Goal: Task Accomplishment & Management: Use online tool/utility

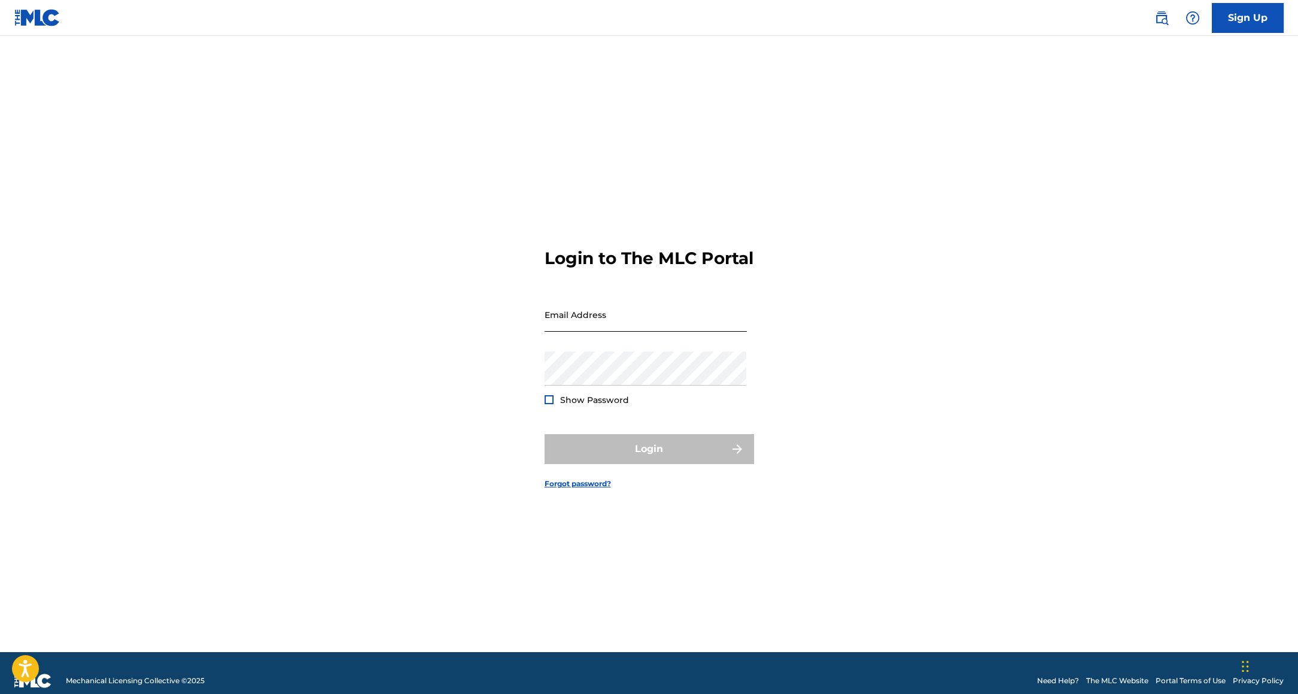
click at [579, 332] on input "Email Address" at bounding box center [646, 314] width 202 height 34
type input "[PERSON_NAME][EMAIL_ADDRESS][DOMAIN_NAME]"
drag, startPoint x: 546, startPoint y: 409, endPoint x: 558, endPoint y: 405, distance: 12.1
click at [546, 404] on div at bounding box center [549, 399] width 9 height 9
click at [549, 403] on img at bounding box center [549, 399] width 7 height 7
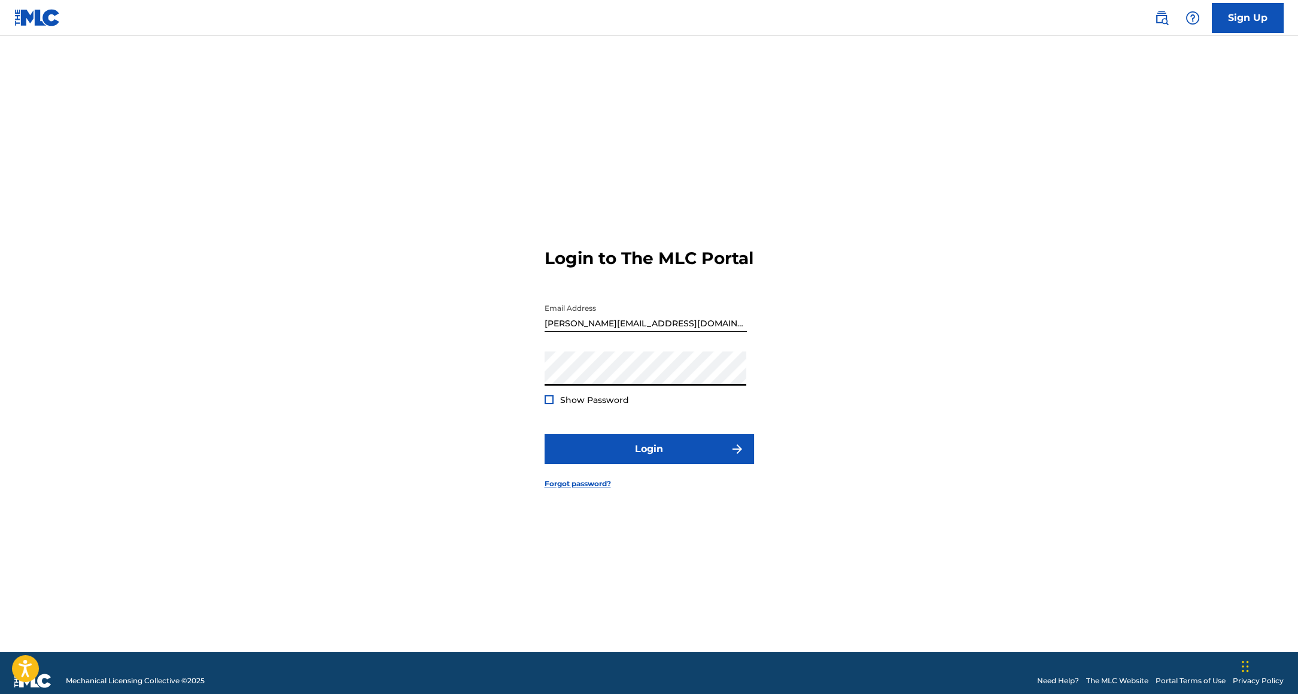
click at [545, 434] on button "Login" at bounding box center [649, 449] width 209 height 30
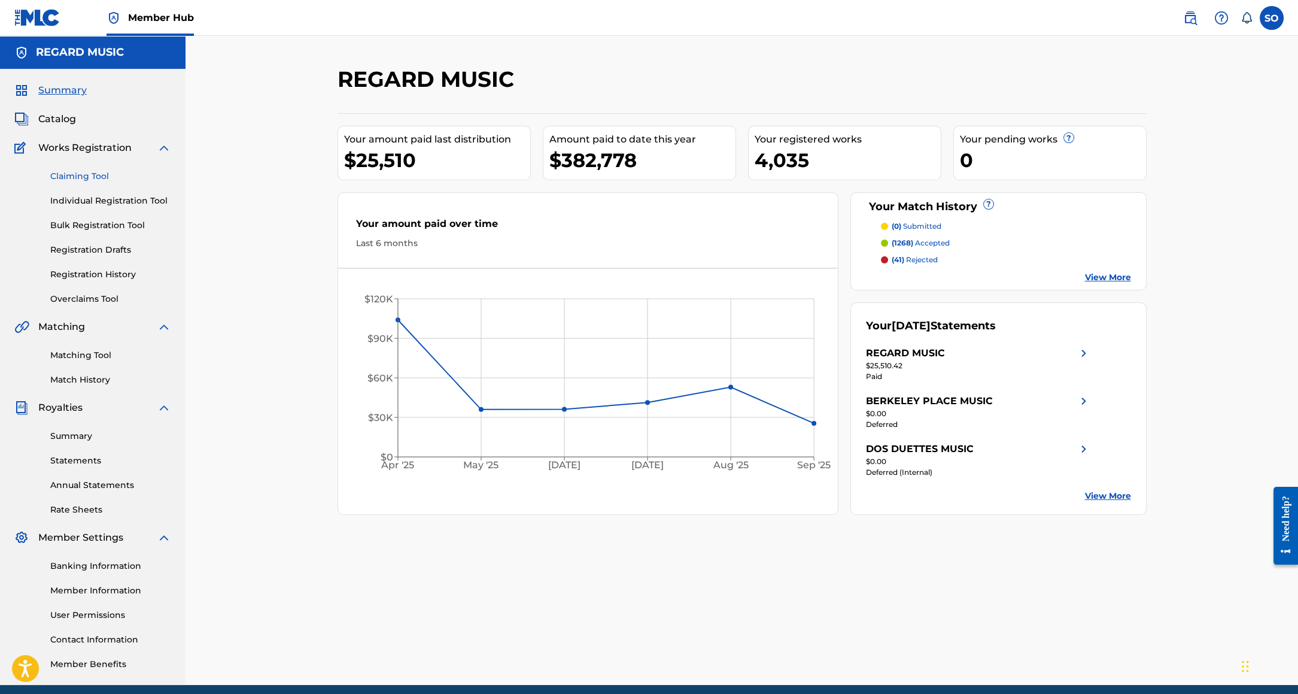
click at [69, 177] on link "Claiming Tool" at bounding box center [110, 176] width 121 height 13
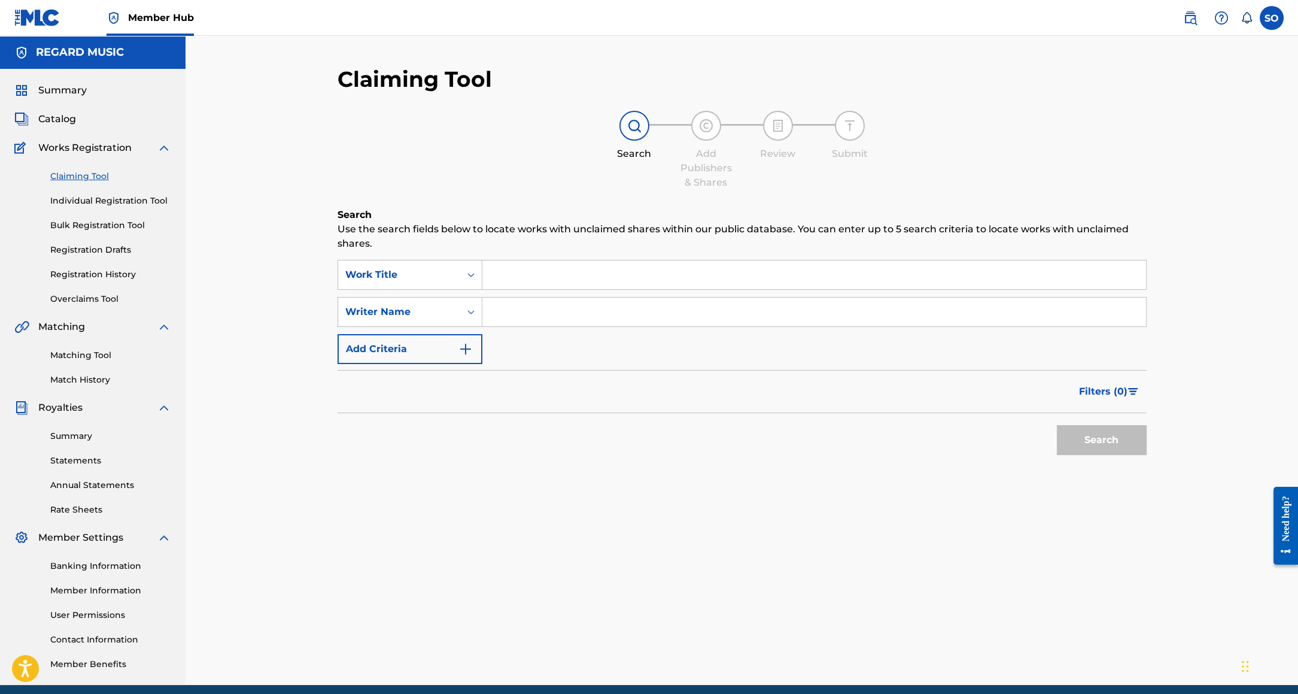
click at [534, 273] on input "Search Form" at bounding box center [814, 274] width 664 height 29
type input "loving you is life"
drag, startPoint x: 527, startPoint y: 446, endPoint x: 583, endPoint y: 445, distance: 56.3
click at [528, 445] on div "Search" at bounding box center [742, 437] width 809 height 48
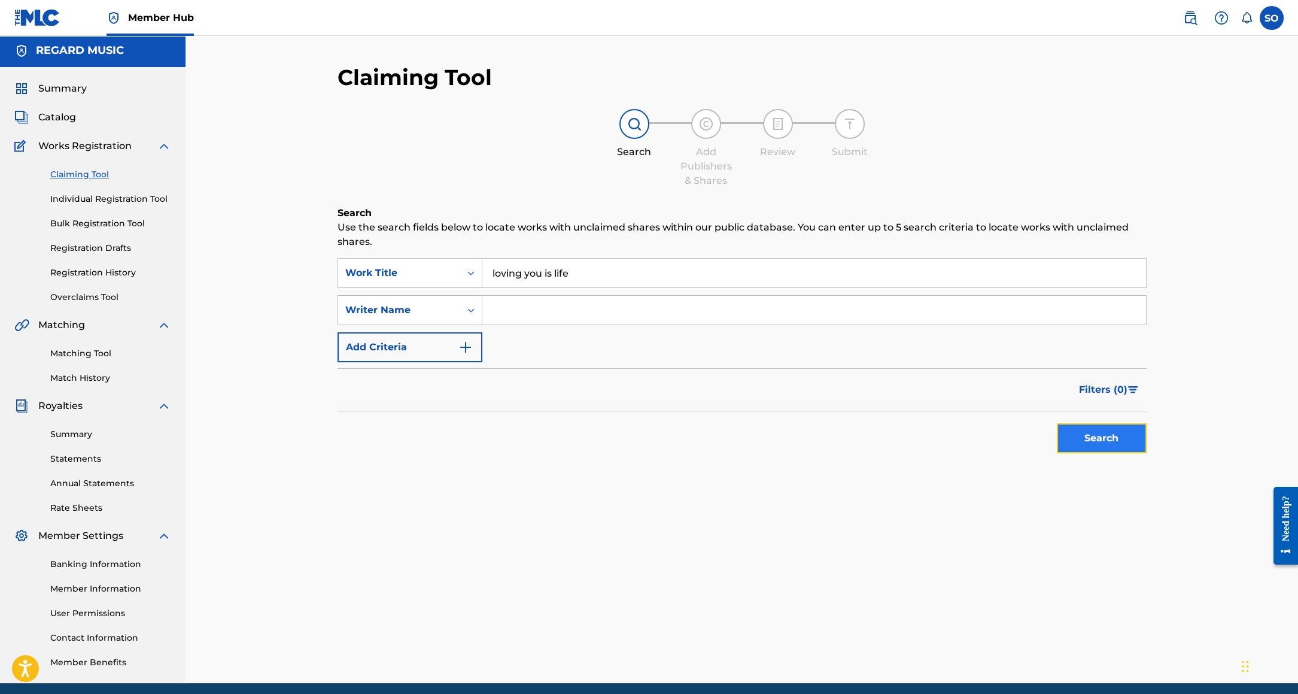
click at [1104, 441] on button "Search" at bounding box center [1102, 438] width 90 height 30
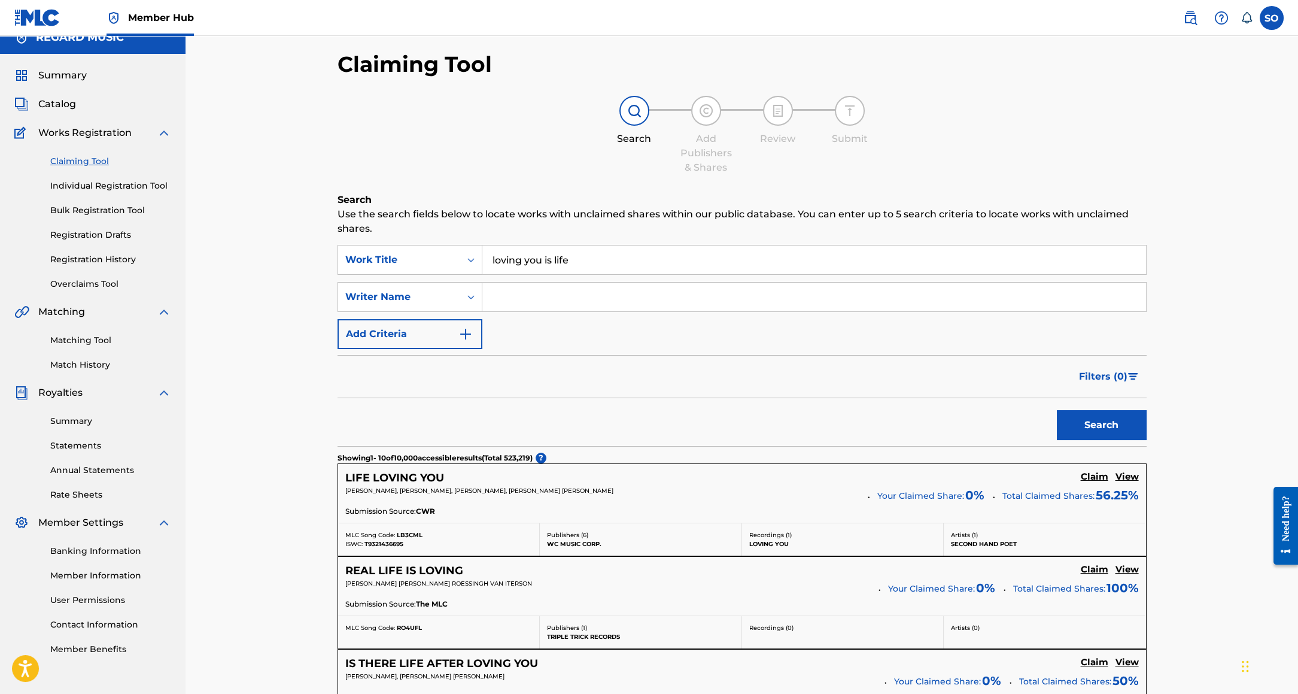
scroll to position [30, 0]
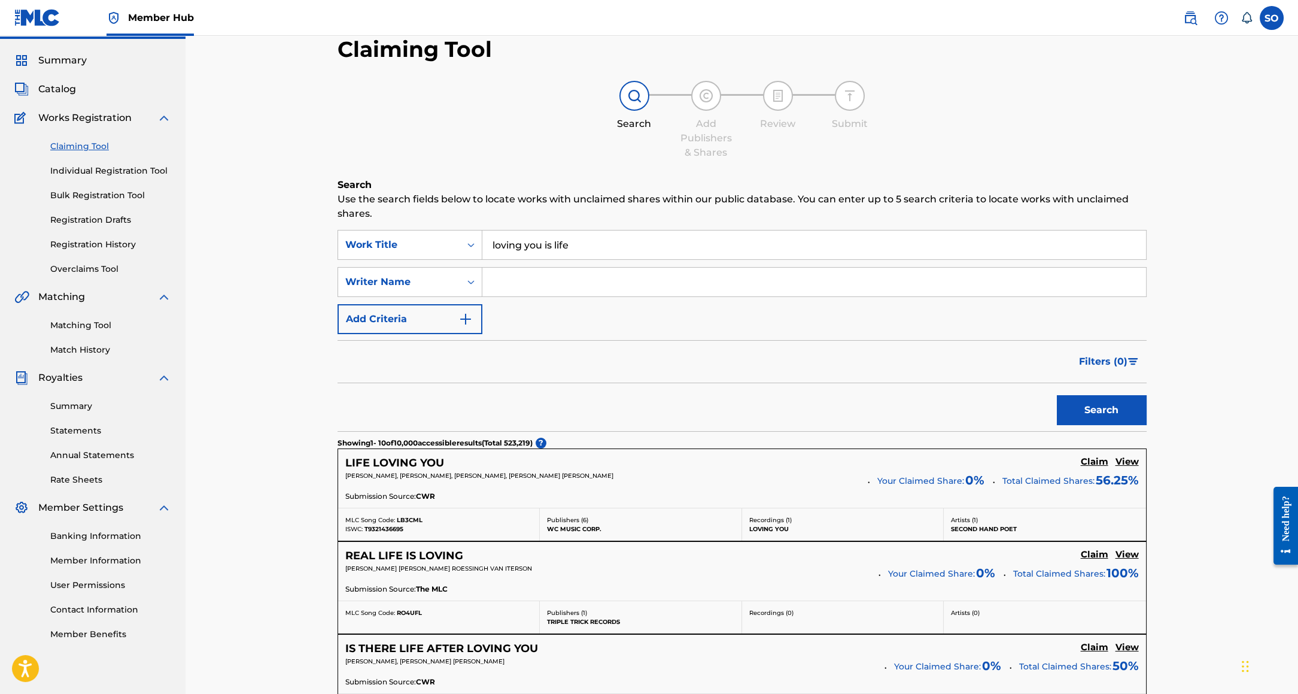
click at [559, 286] on input "Search Form" at bounding box center [814, 281] width 664 height 29
type input "[PERSON_NAME]"
click at [1083, 417] on button "Search" at bounding box center [1102, 410] width 90 height 30
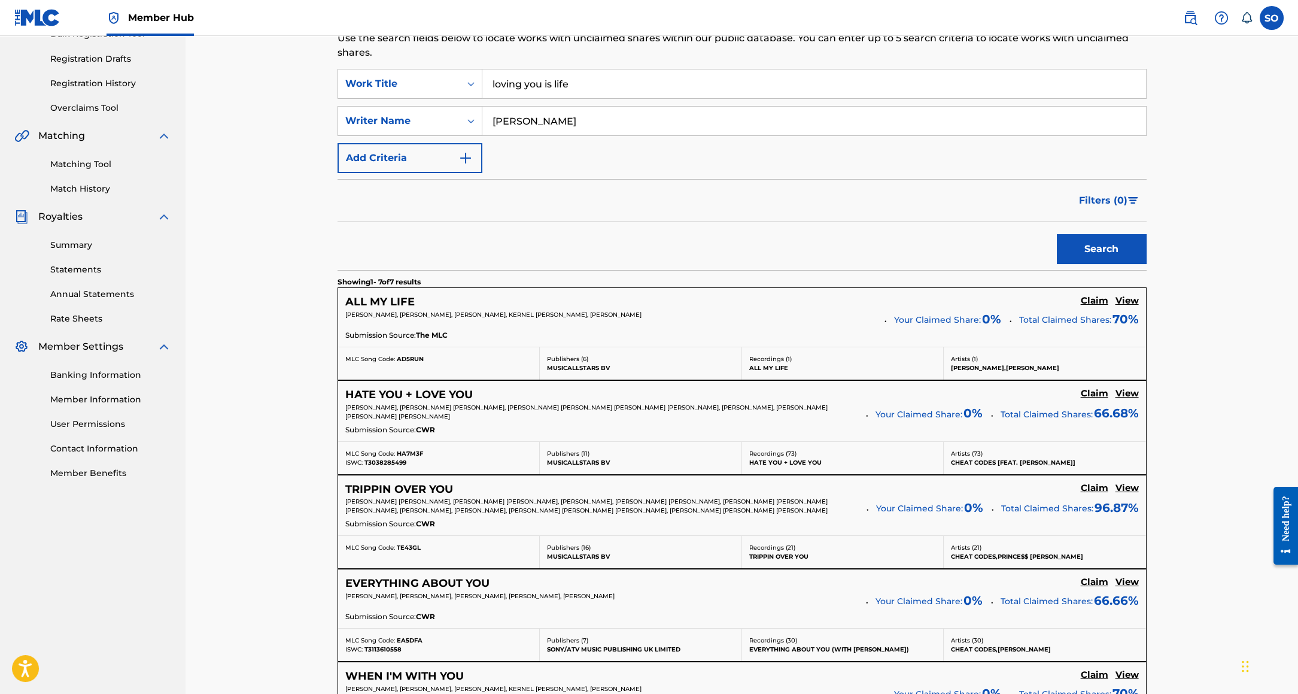
scroll to position [0, 0]
